Goal: Navigation & Orientation: Find specific page/section

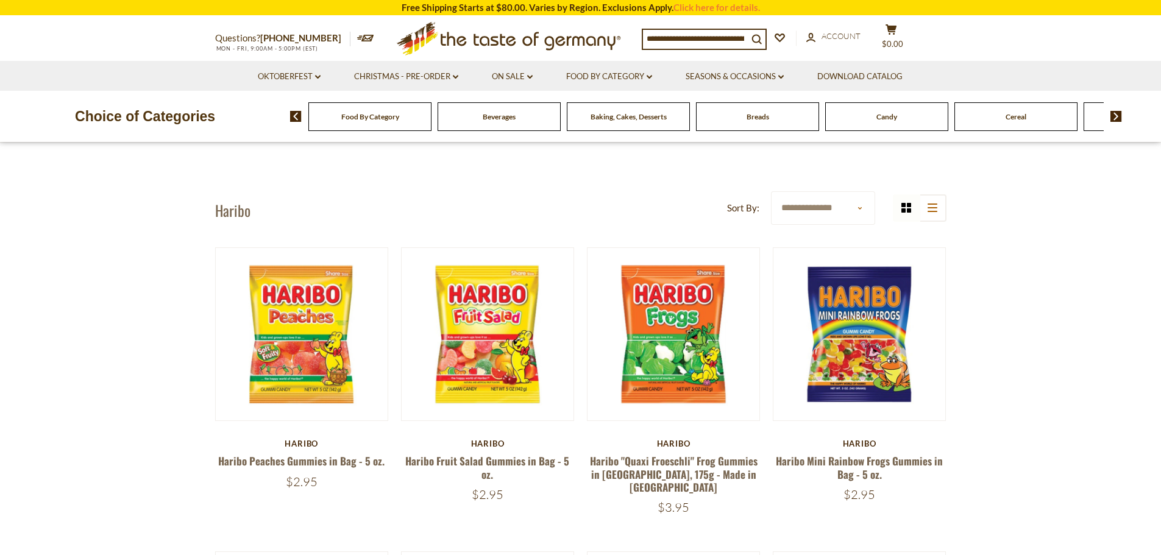
click at [418, 124] on div "Food By Category" at bounding box center [369, 116] width 123 height 29
click at [559, 41] on icon at bounding box center [508, 36] width 224 height 29
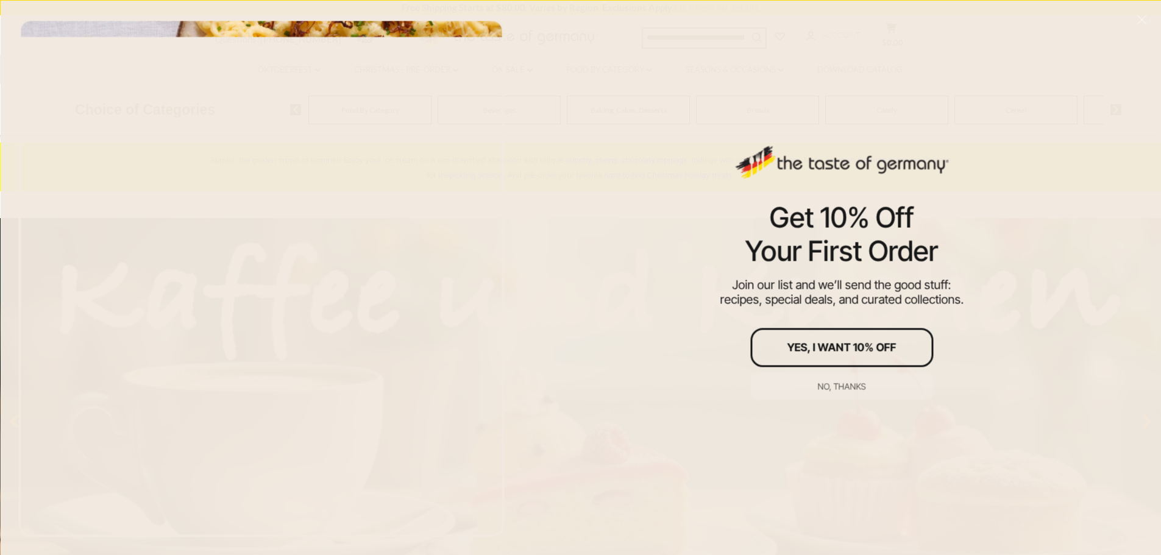
scroll to position [366, 0]
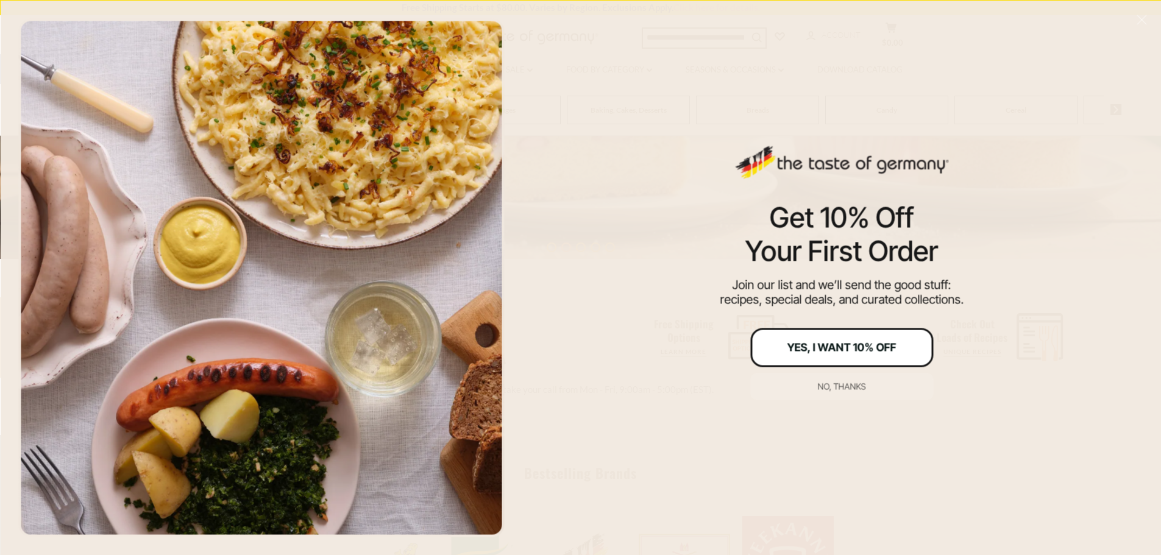
click at [854, 351] on div "Yes, I Want 10% Off" at bounding box center [841, 347] width 109 height 11
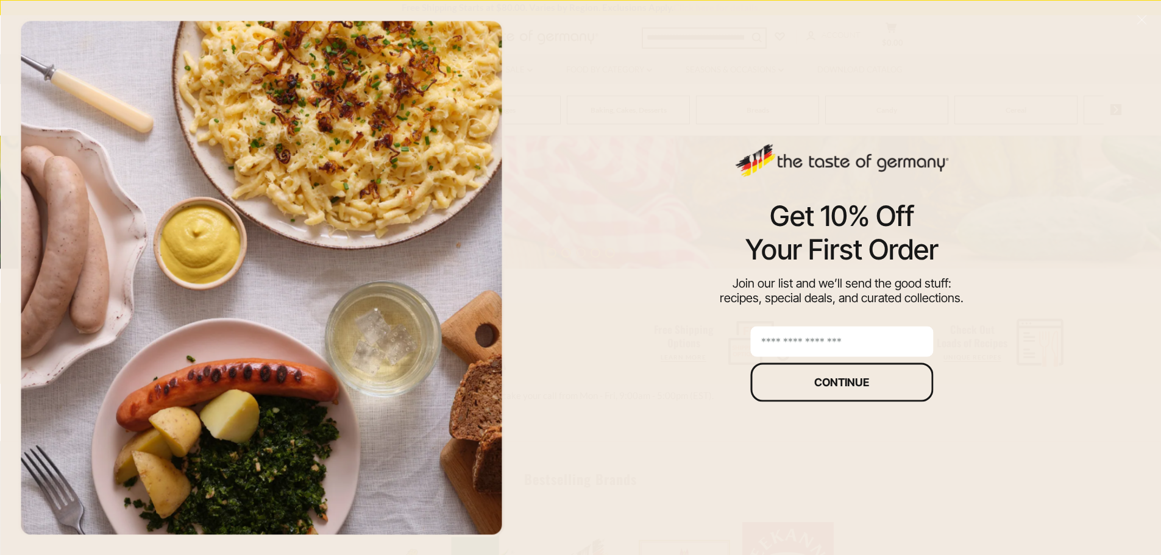
scroll to position [380, 0]
click at [837, 394] on button "Continue" at bounding box center [841, 382] width 183 height 39
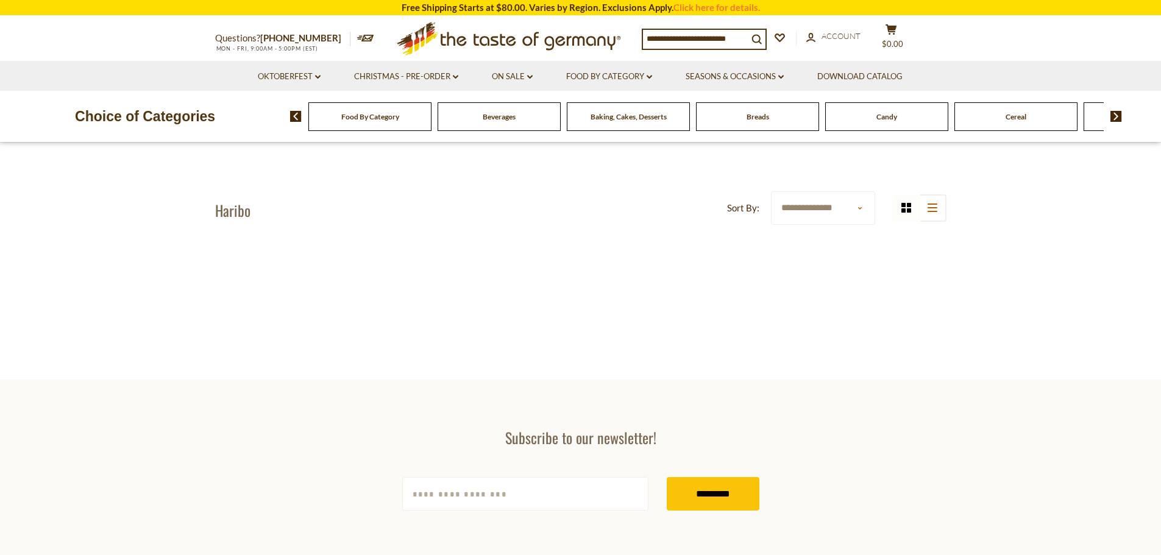
click at [538, 46] on icon ".st0{fill:#EDD300;} .st1{fill:#D33E21;}" at bounding box center [509, 38] width 228 height 44
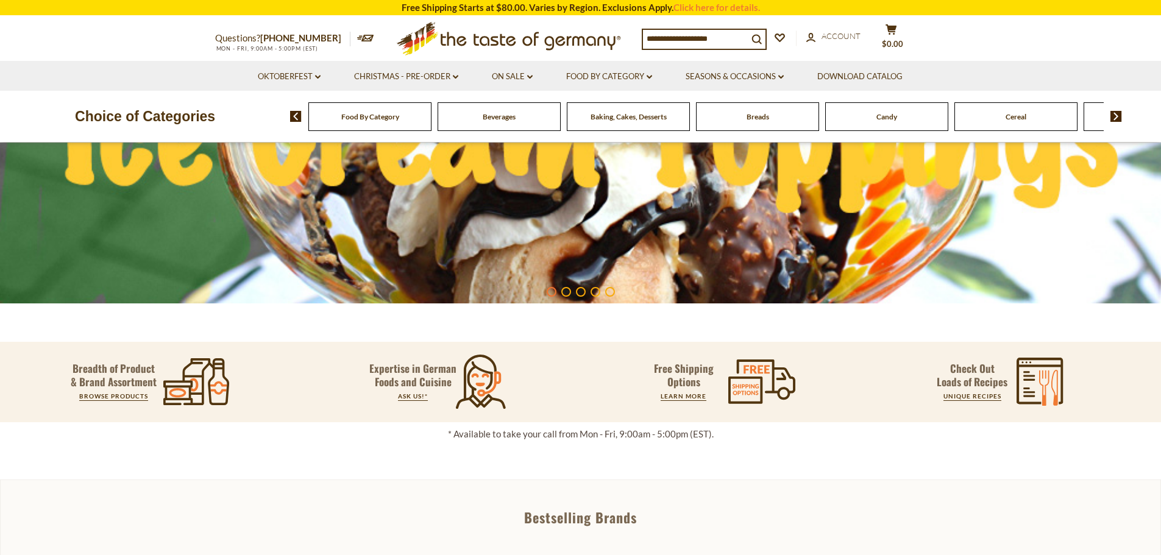
scroll to position [427, 0]
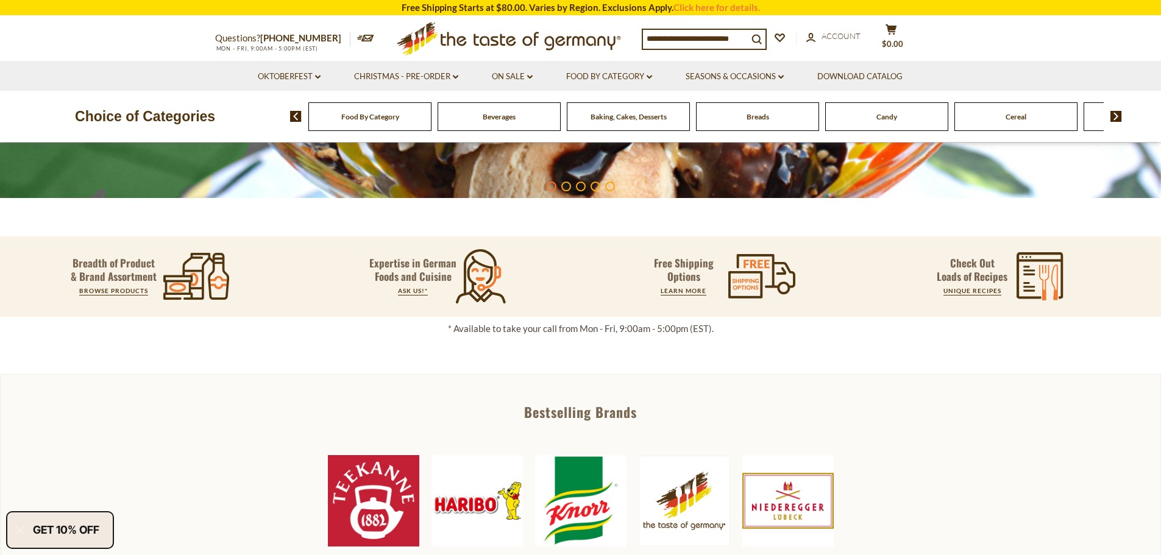
click at [494, 121] on span "Beverages" at bounding box center [499, 116] width 33 height 9
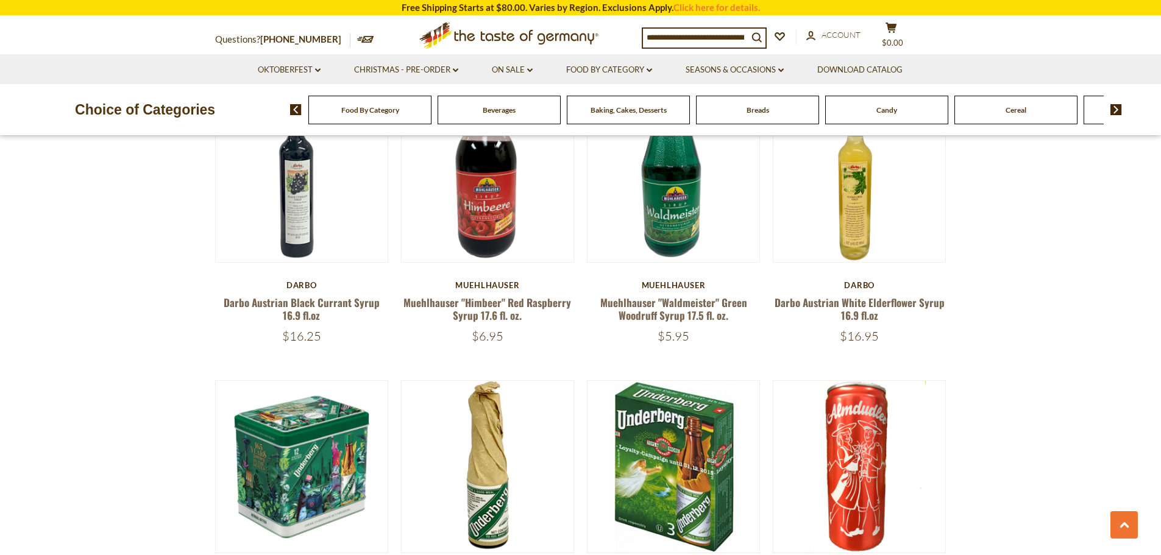
scroll to position [1524, 0]
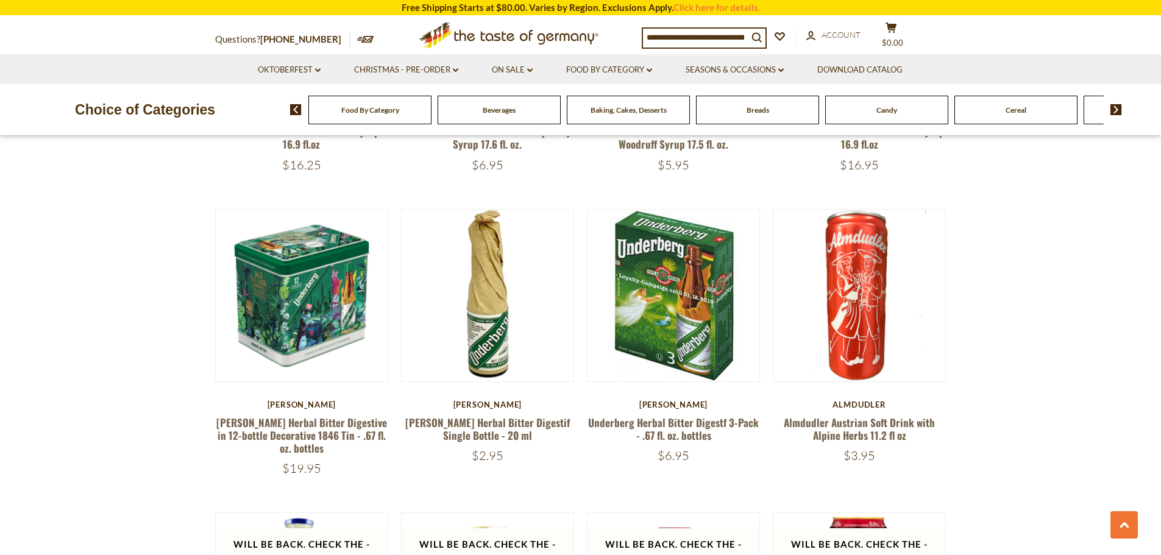
click at [432, 116] on div "Baking, Cakes, Desserts" at bounding box center [369, 110] width 123 height 29
click at [643, 110] on span "Baking, Cakes, Desserts" at bounding box center [629, 109] width 76 height 9
